Goal: Register for event/course

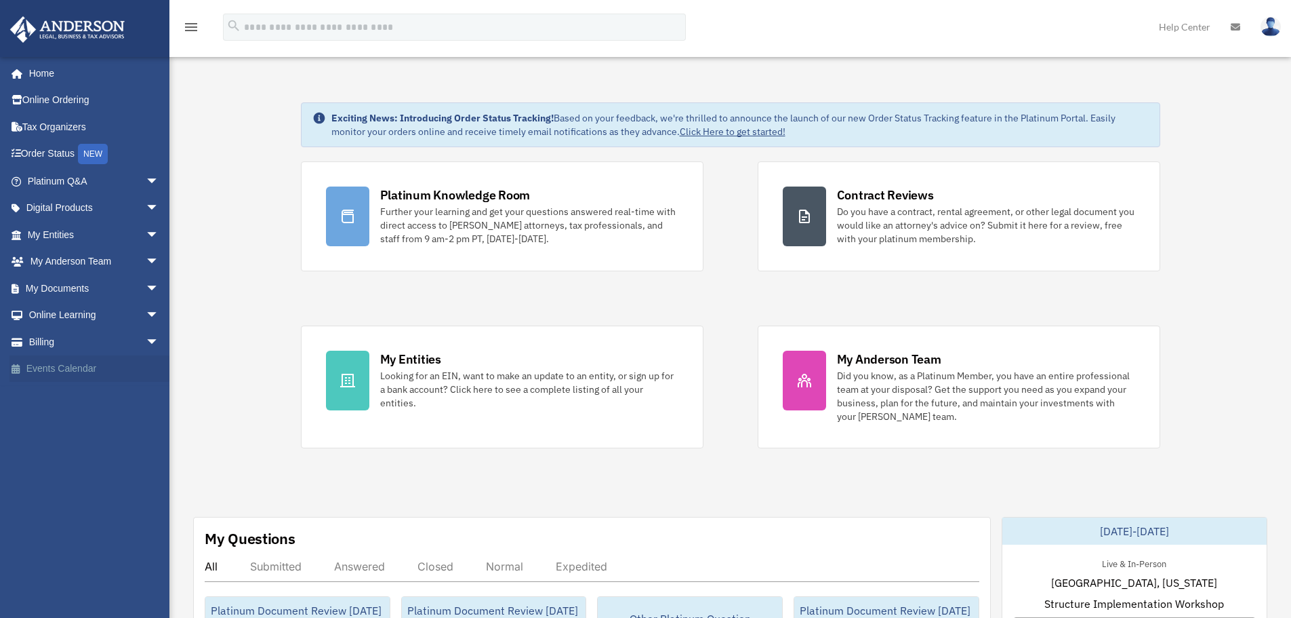
click at [101, 365] on link "Events Calendar" at bounding box center [94, 368] width 170 height 27
click at [73, 369] on link "Events Calendar" at bounding box center [94, 368] width 170 height 27
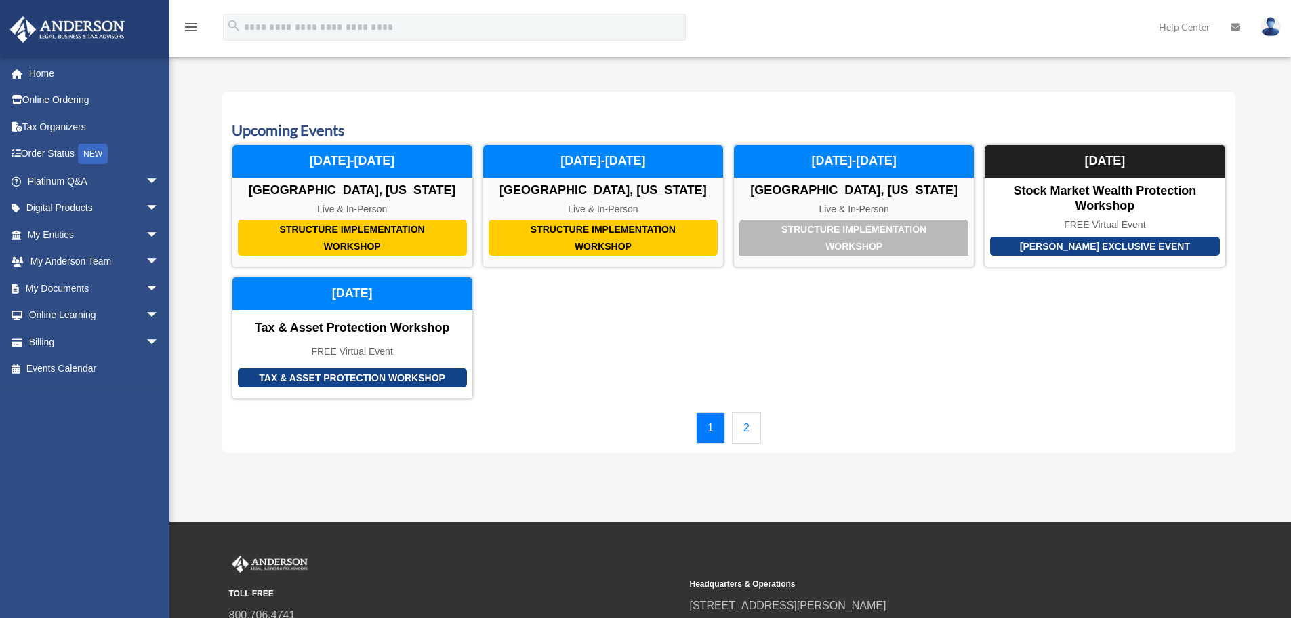
click at [744, 424] on link "2" at bounding box center [746, 427] width 29 height 31
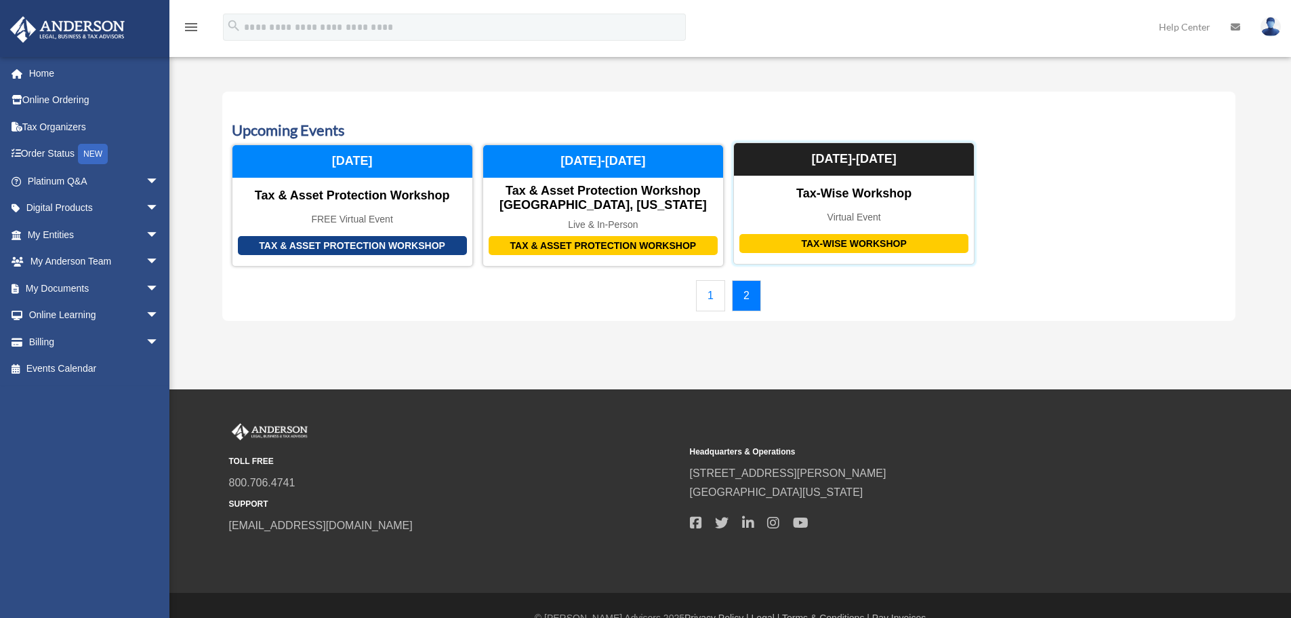
click at [882, 214] on div "Virtual Event" at bounding box center [854, 217] width 240 height 12
